Goal: Task Accomplishment & Management: Use online tool/utility

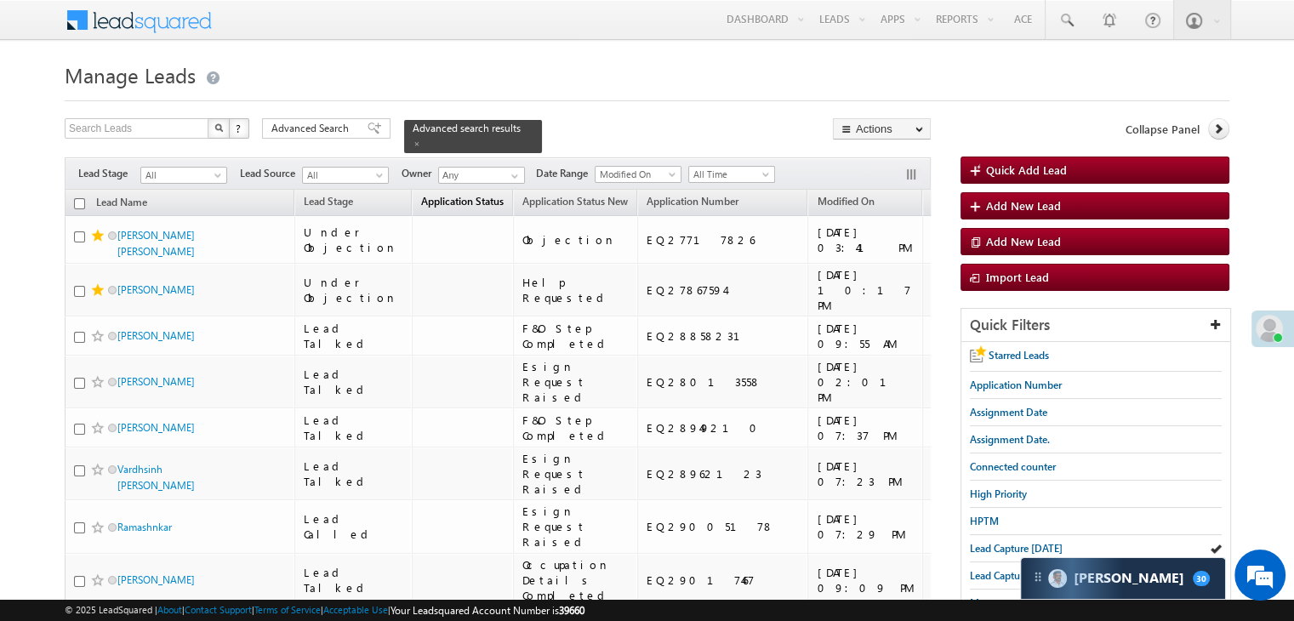
click at [421, 195] on span "Application Status" at bounding box center [462, 201] width 83 height 13
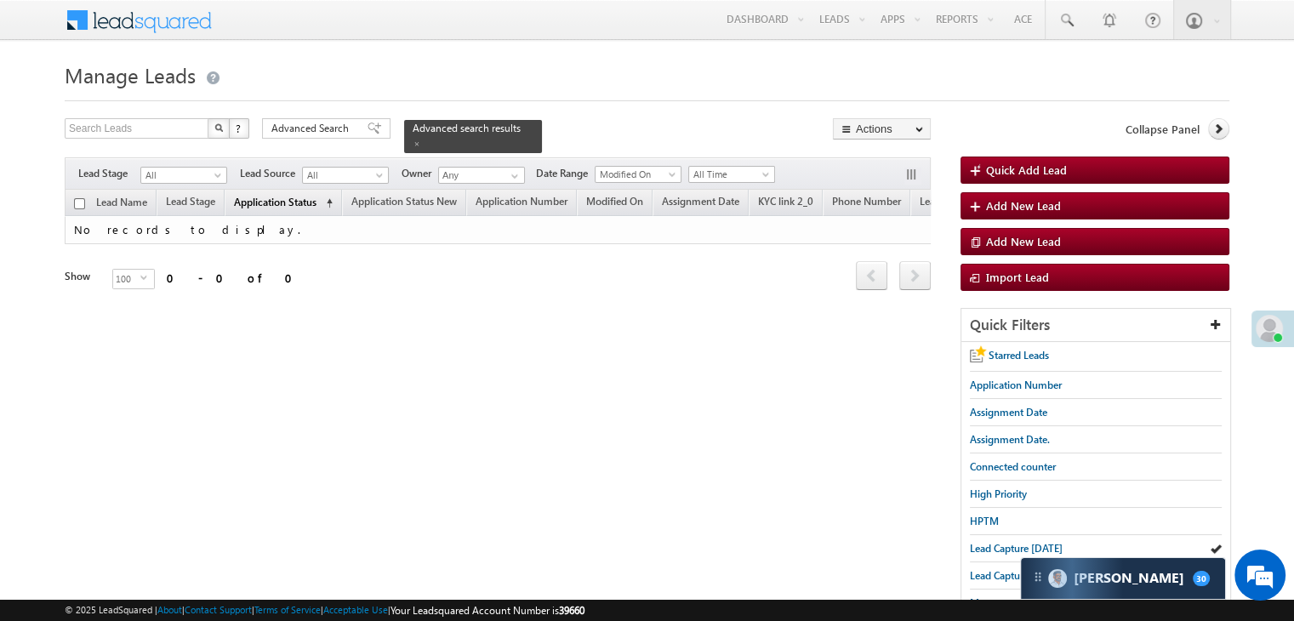
click at [307, 196] on span "Application Status" at bounding box center [275, 202] width 83 height 13
click at [992, 491] on span "High Priority" at bounding box center [998, 494] width 57 height 13
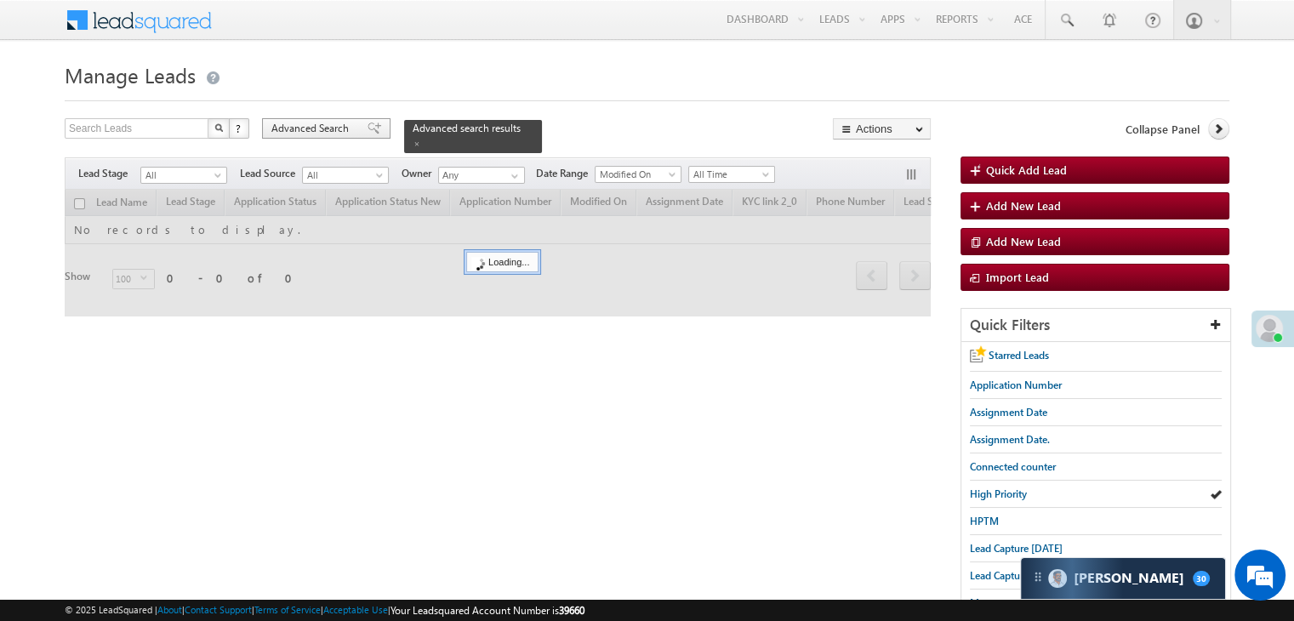
click at [287, 123] on span "Advanced Search" at bounding box center [312, 128] width 83 height 15
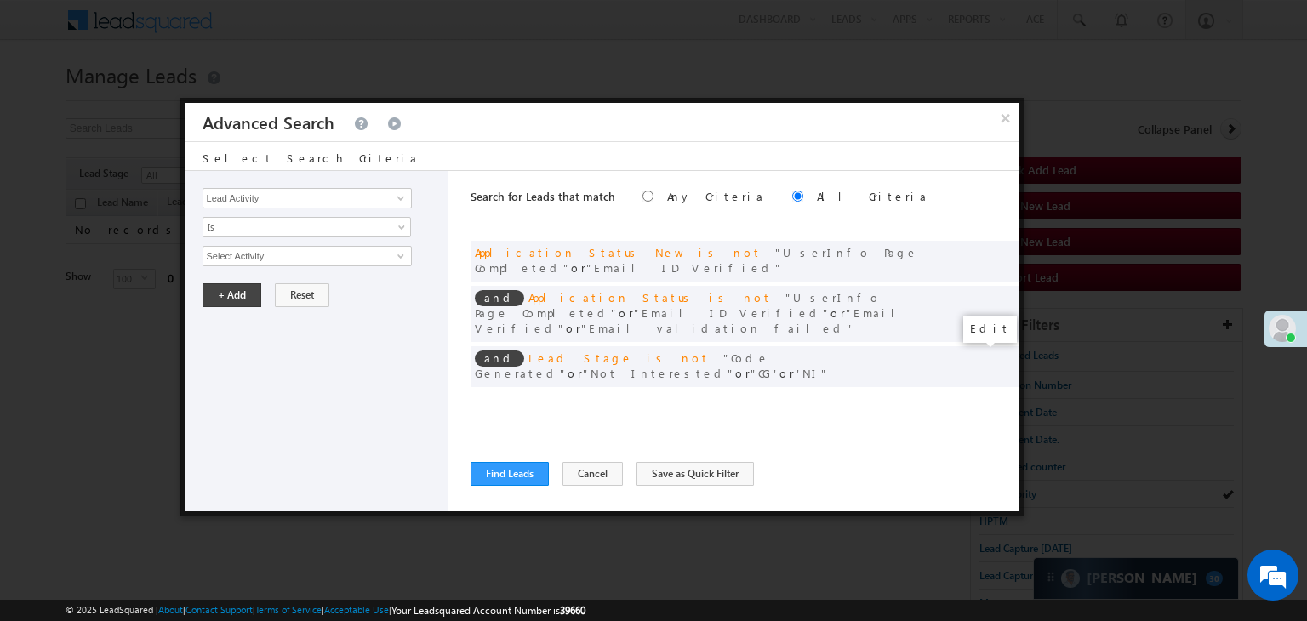
click at [978, 396] on span at bounding box center [980, 402] width 12 height 12
click at [263, 282] on input "[DATE]" at bounding box center [253, 286] width 100 height 22
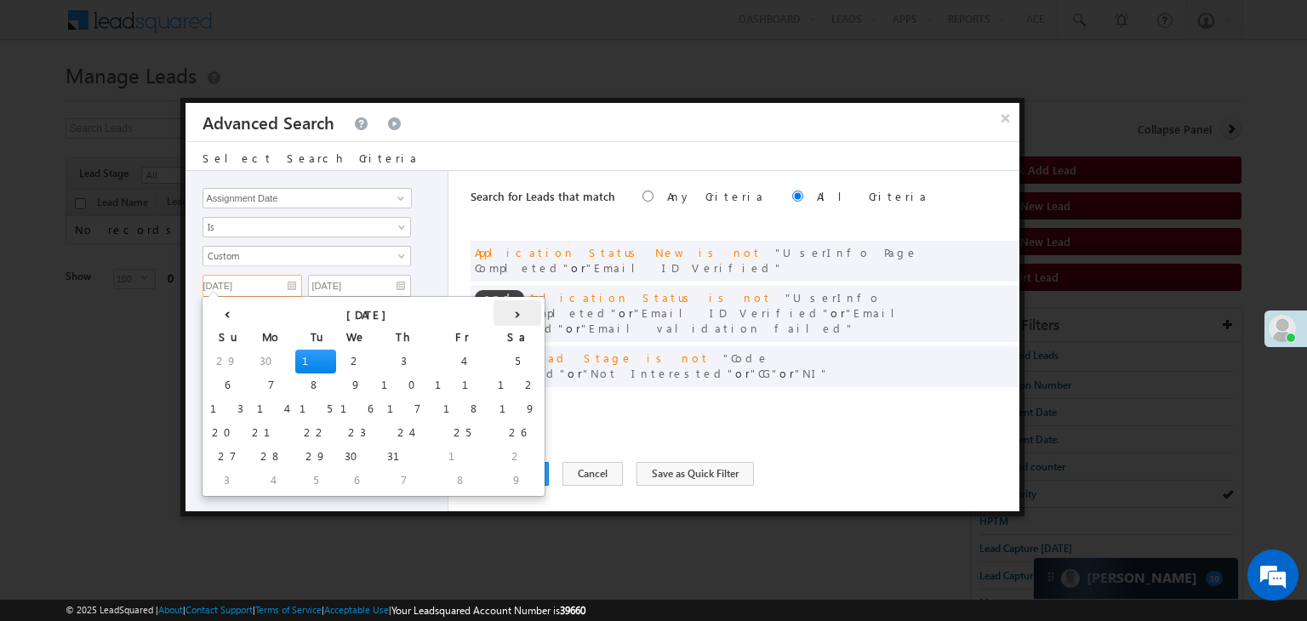
click at [494, 307] on th "›" at bounding box center [518, 313] width 48 height 26
click at [500, 307] on th "›" at bounding box center [520, 313] width 41 height 26
click at [335, 400] on td "17" at bounding box center [362, 409] width 54 height 24
type input "[DATE]"
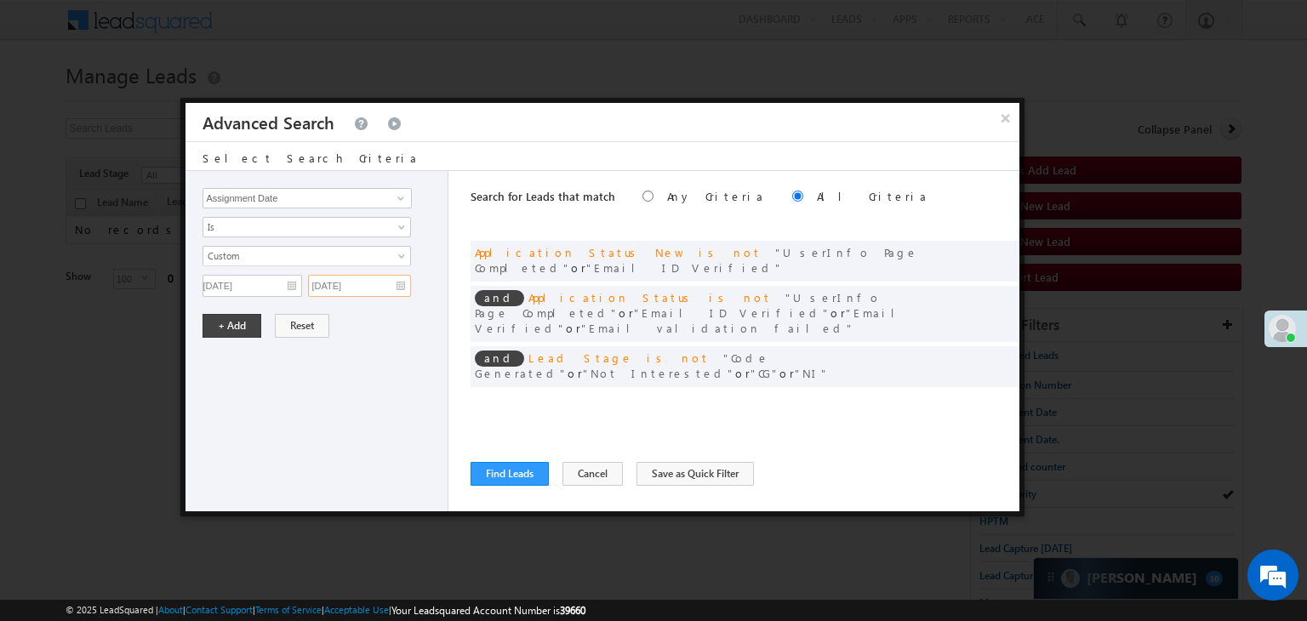
click at [386, 283] on input "[DATE]" at bounding box center [359, 286] width 103 height 22
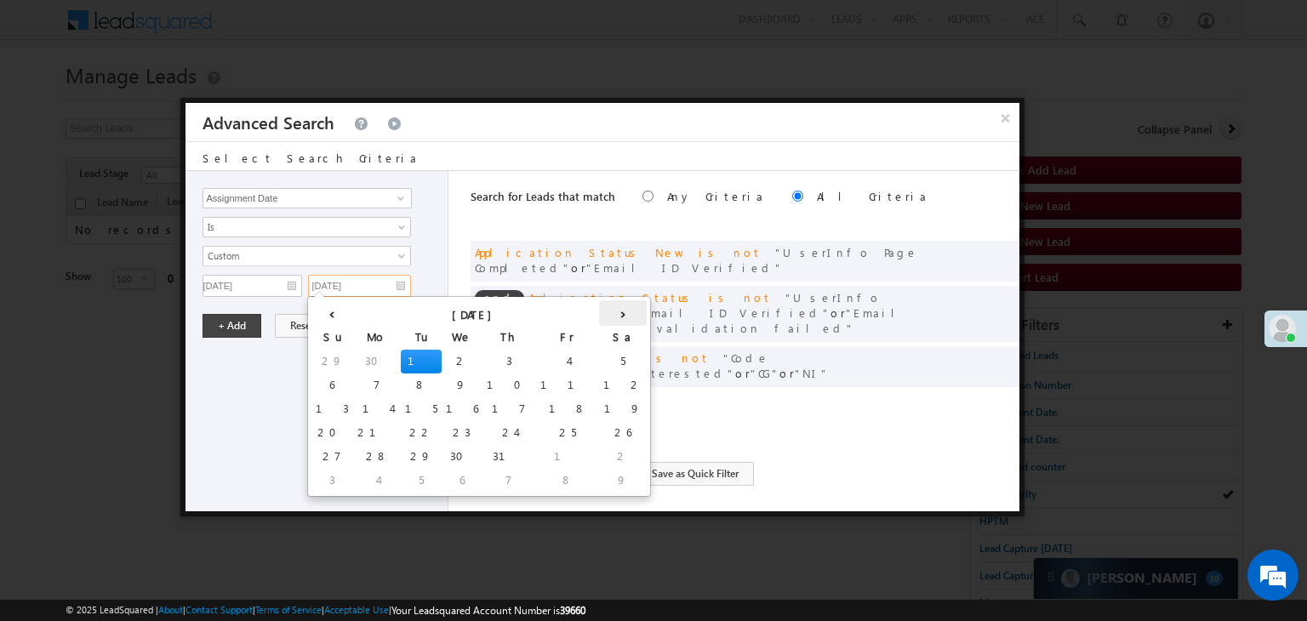
click at [599, 313] on th "›" at bounding box center [623, 313] width 48 height 26
click at [606, 313] on th "›" at bounding box center [626, 313] width 41 height 26
click at [557, 408] on td "19" at bounding box center [584, 409] width 54 height 24
type input "[DATE]"
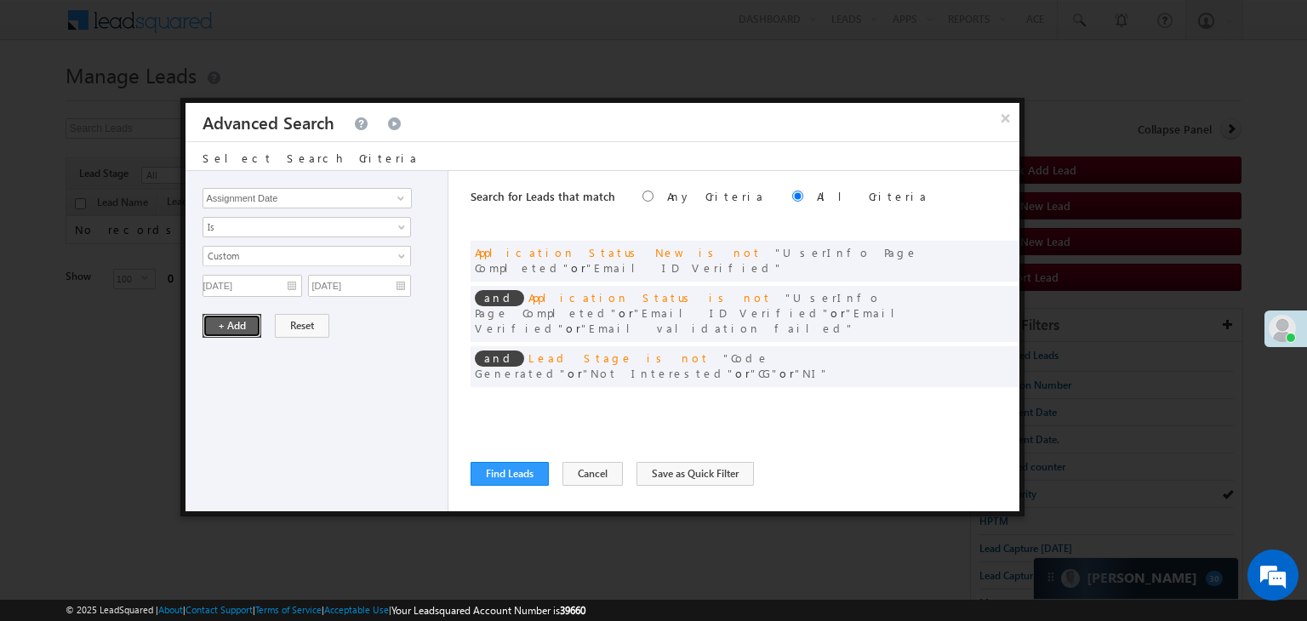
click at [224, 314] on button "+ Add" at bounding box center [232, 326] width 59 height 24
click at [495, 477] on button "Find Leads" at bounding box center [510, 474] width 78 height 24
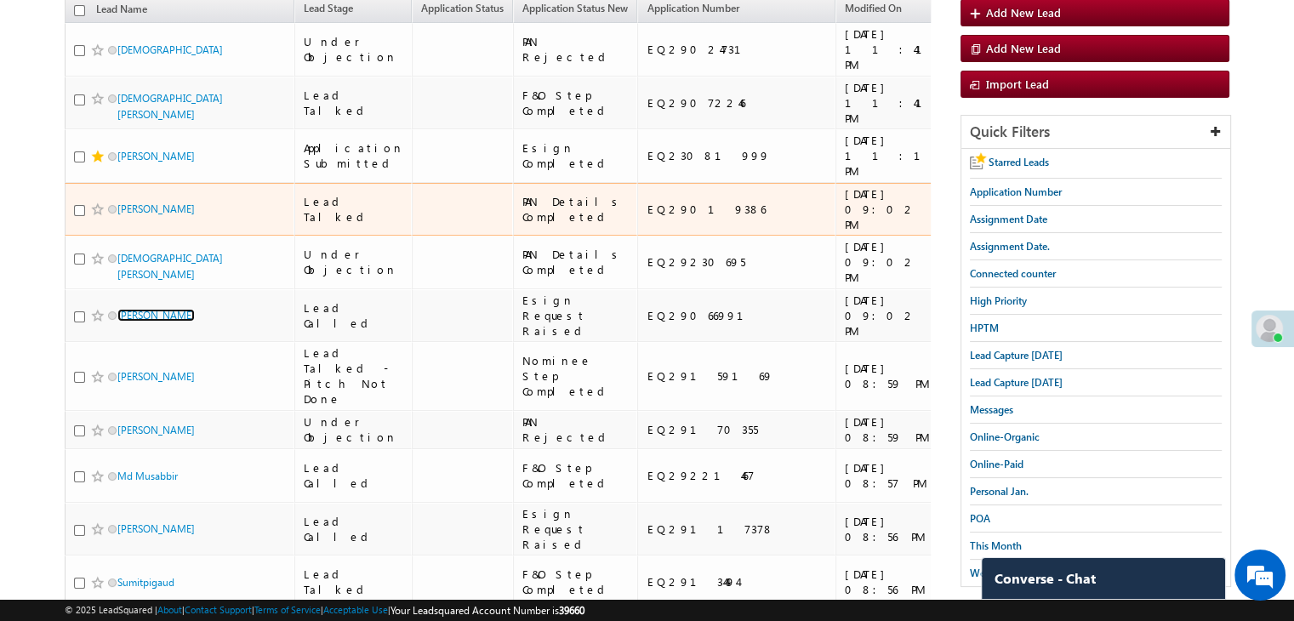
scroll to position [108, 0]
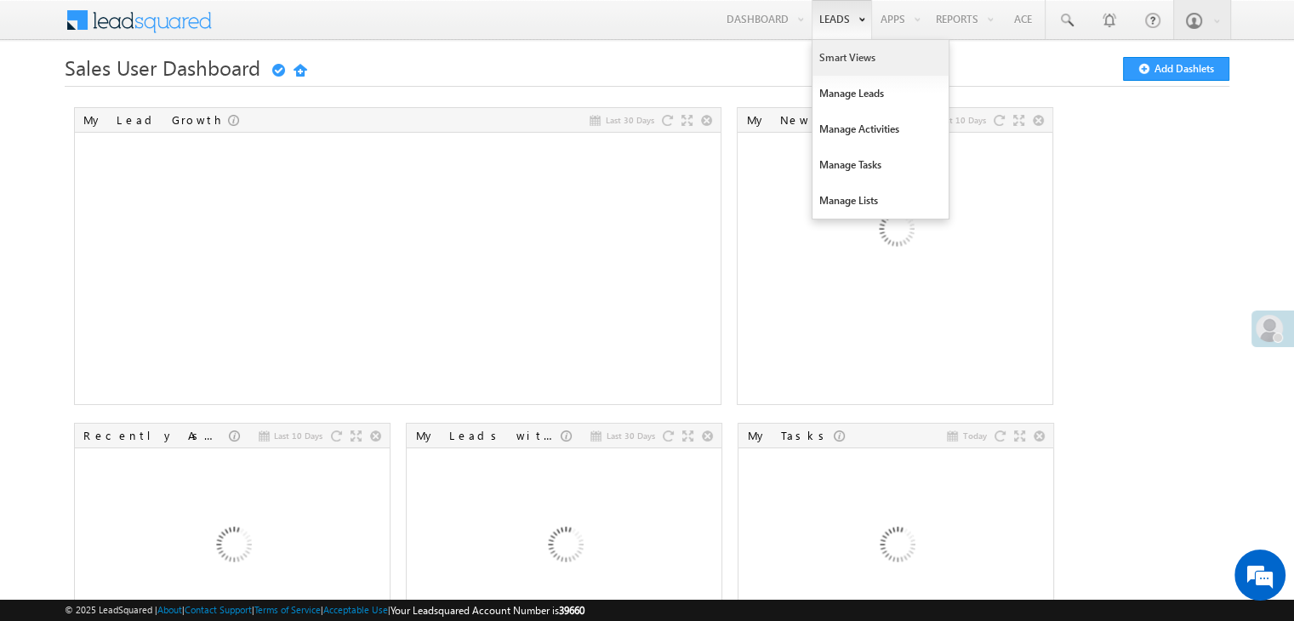
click at [831, 59] on link "Smart Views" at bounding box center [881, 58] width 136 height 36
